Goal: Task Accomplishment & Management: Manage account settings

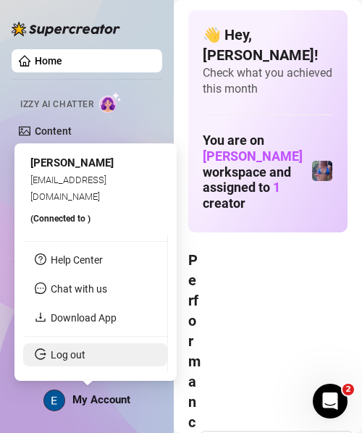
click at [85, 358] on link "Log out" at bounding box center [68, 355] width 35 height 12
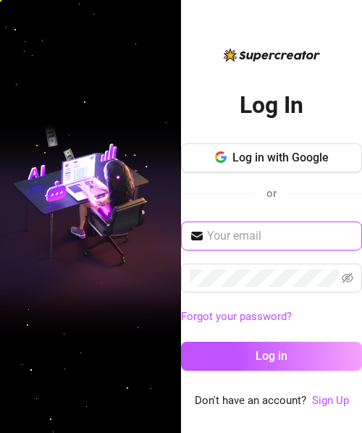
click at [269, 230] on input "text" at bounding box center [280, 235] width 146 height 17
type input "[EMAIL_ADDRESS][DOMAIN_NAME]"
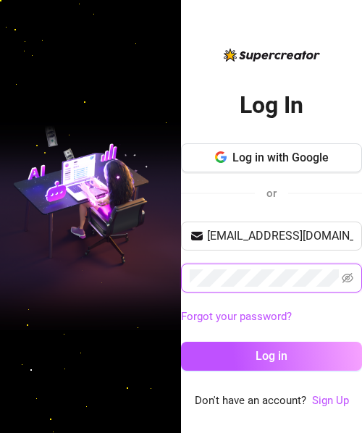
click at [181, 342] on button "Log in" at bounding box center [271, 356] width 181 height 29
